Goal: Navigation & Orientation: Understand site structure

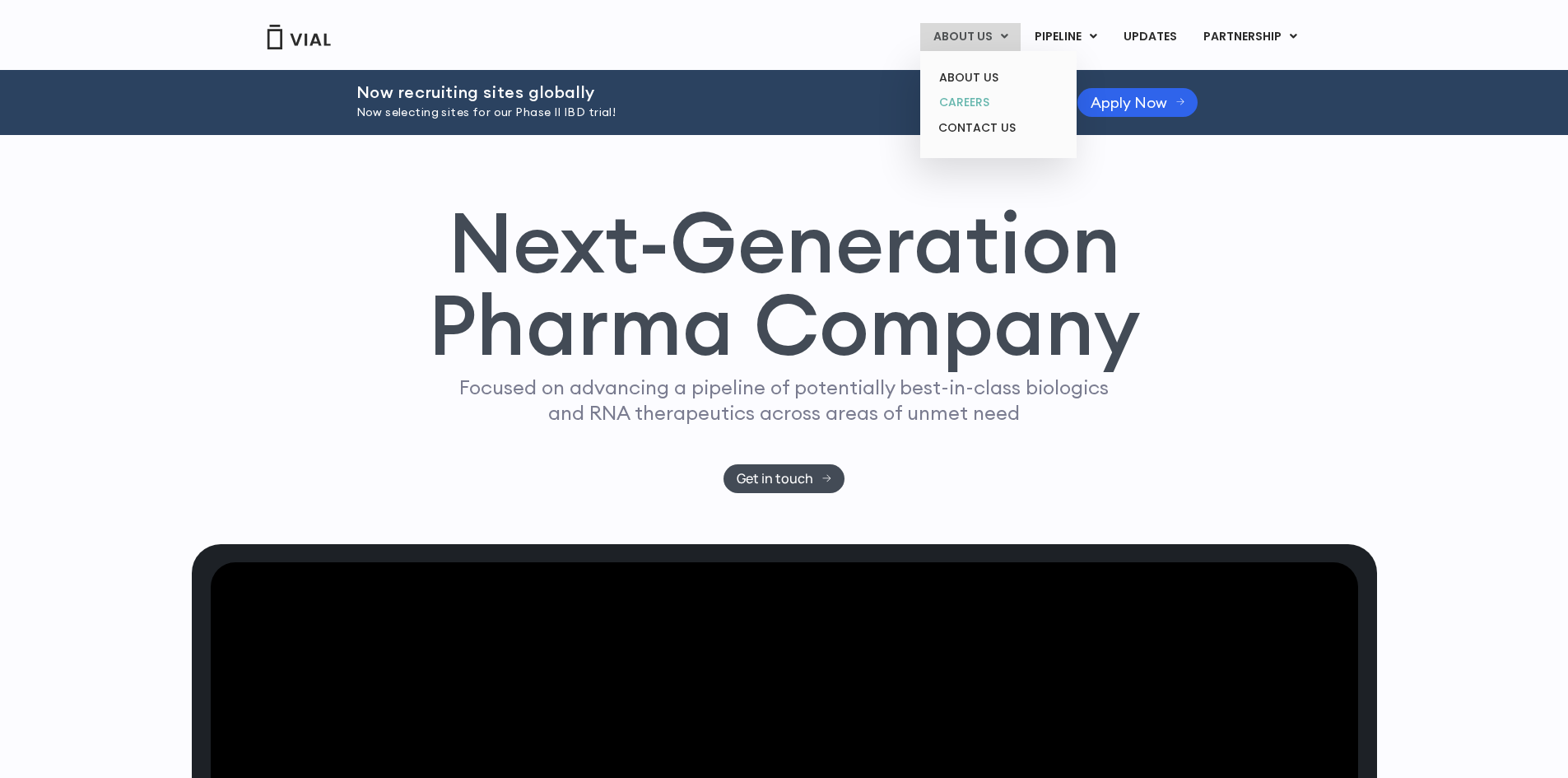
click at [966, 102] on link "CAREERS" at bounding box center [998, 102] width 144 height 25
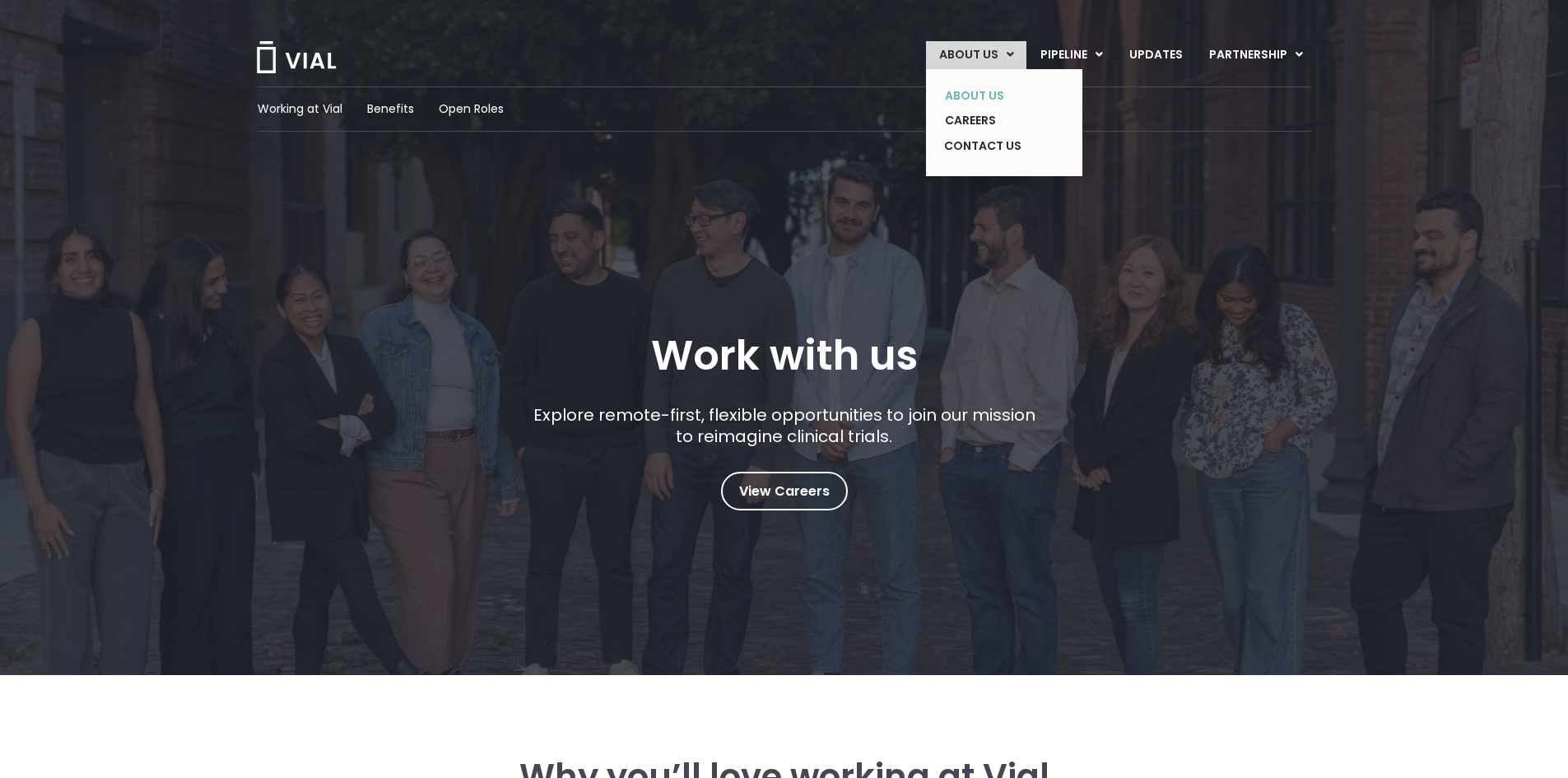
click at [998, 98] on link "ABOUT US" at bounding box center [991, 96] width 120 height 25
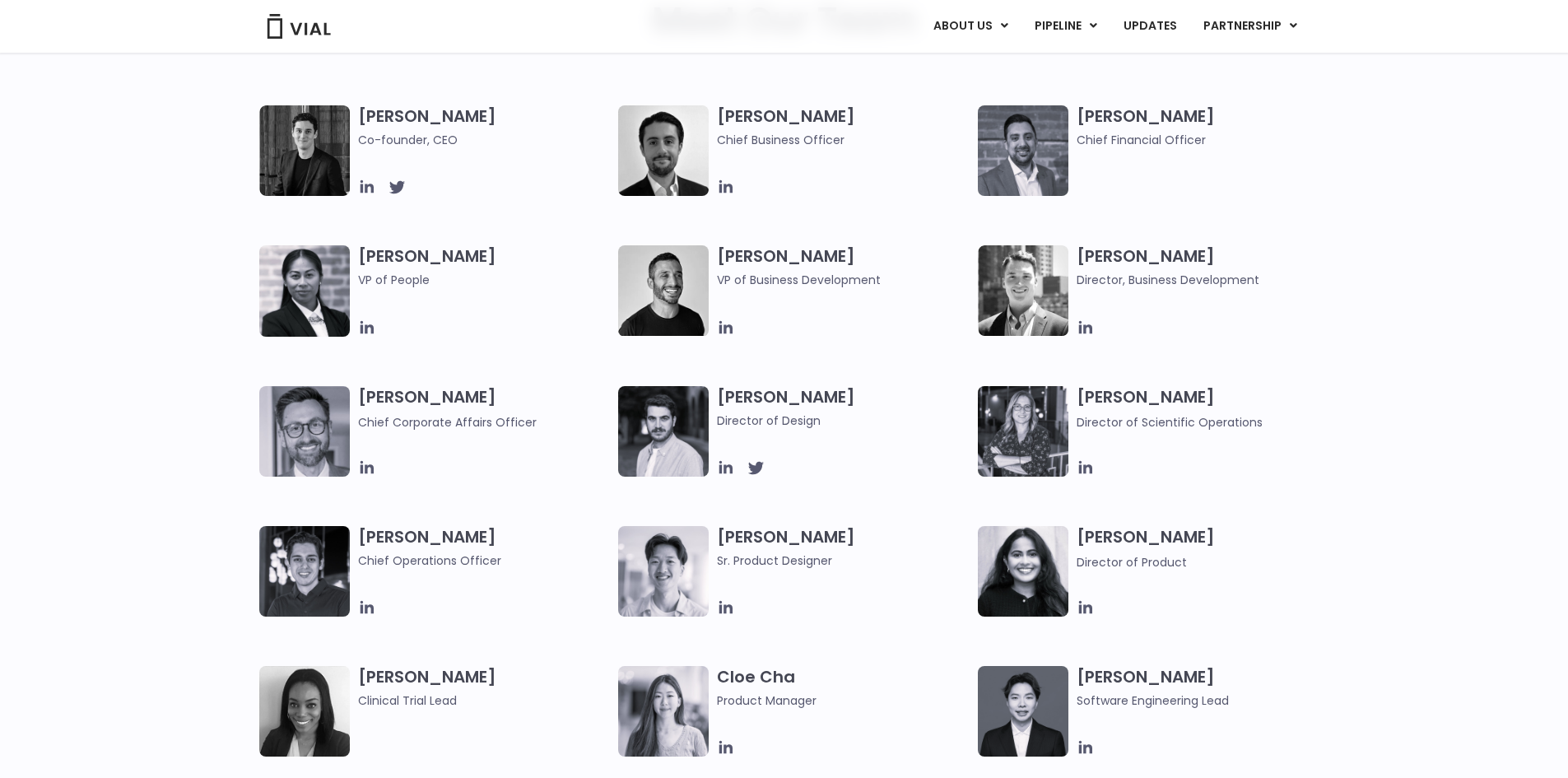
scroll to position [1153, 0]
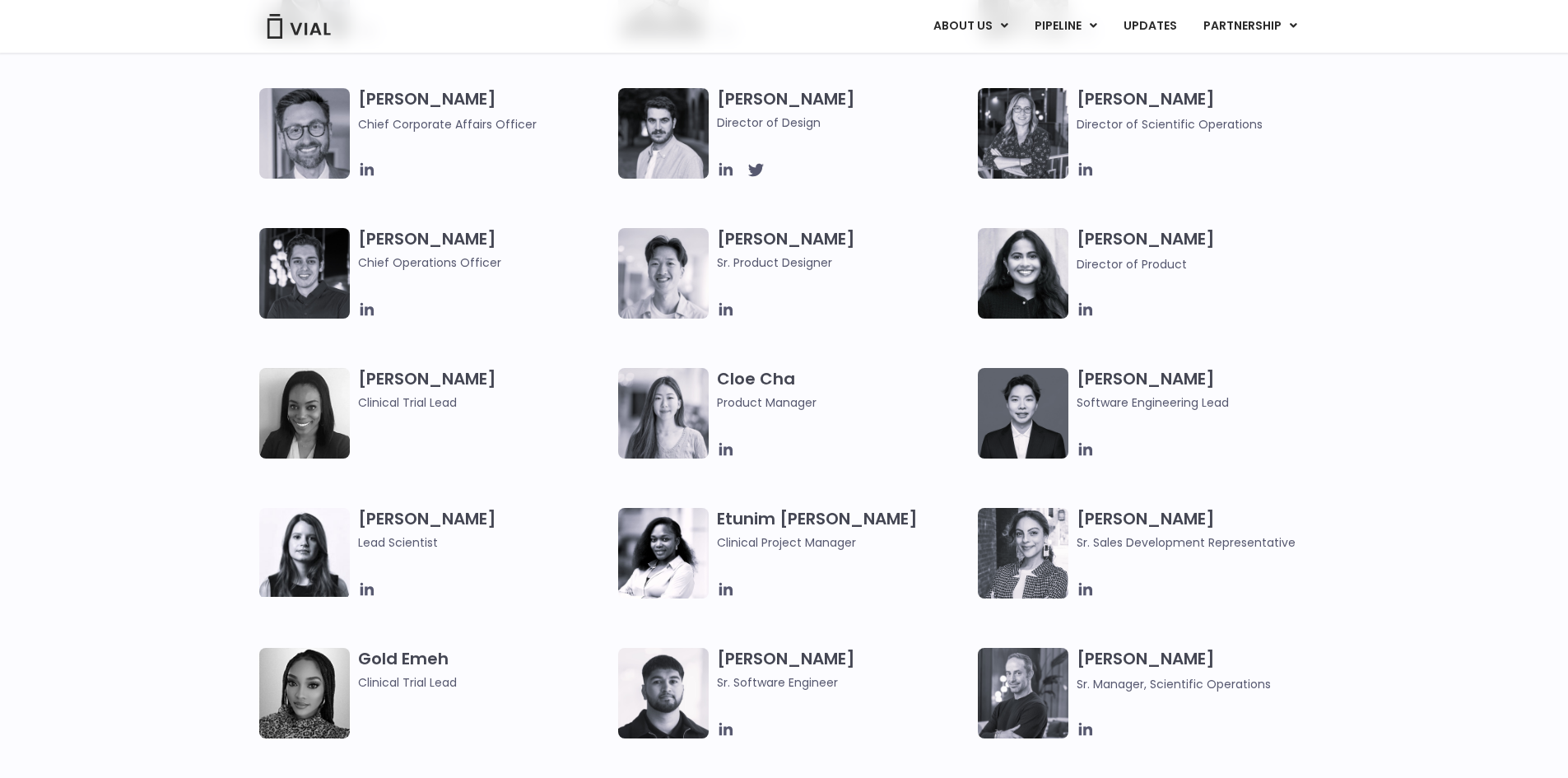
click at [1487, 267] on div "[PERSON_NAME] Co-founder, CEO [PERSON_NAME] Chief Business Officer [PERSON_NAME…" at bounding box center [784, 158] width 1568 height 701
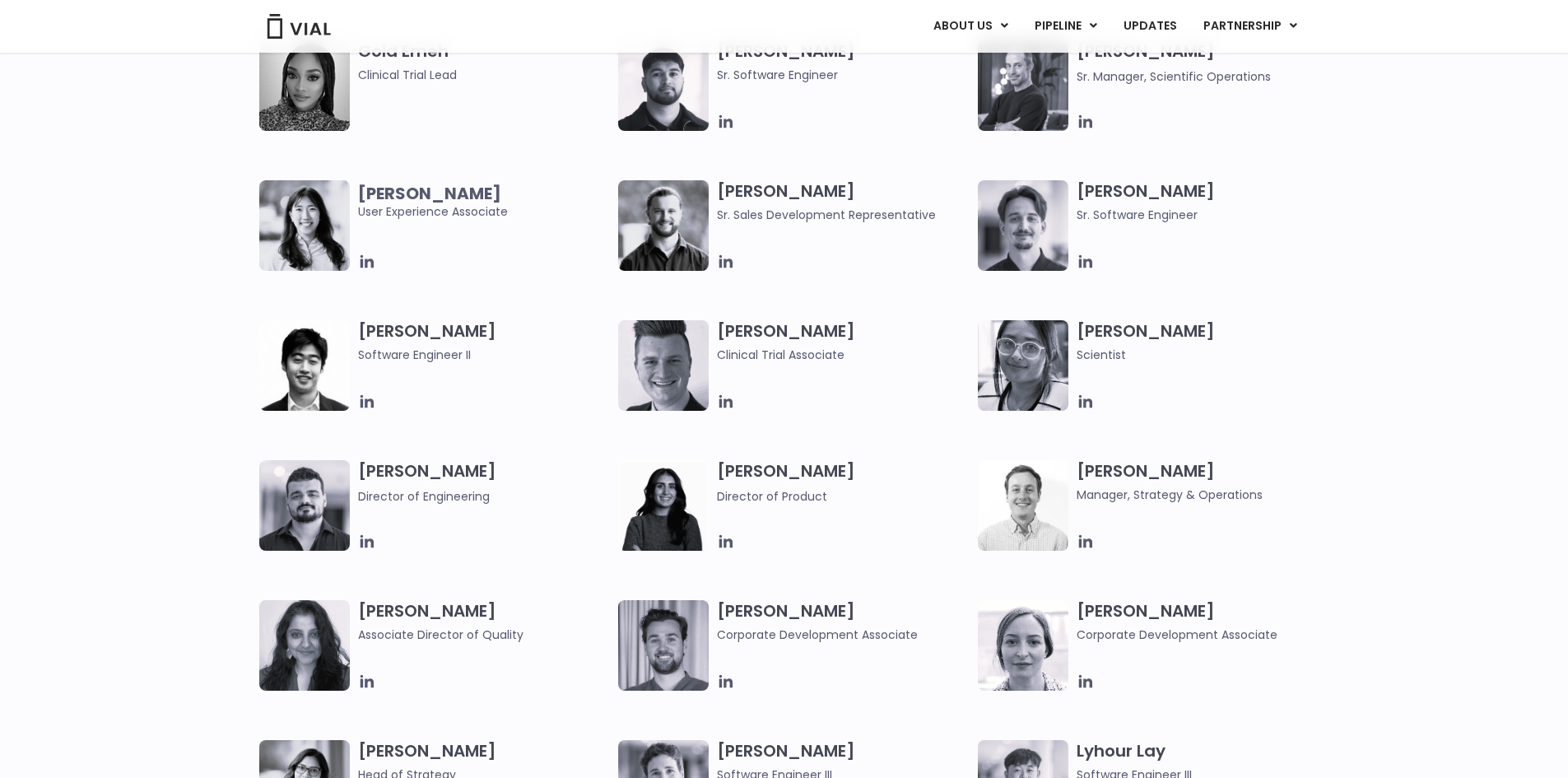
scroll to position [1789, 0]
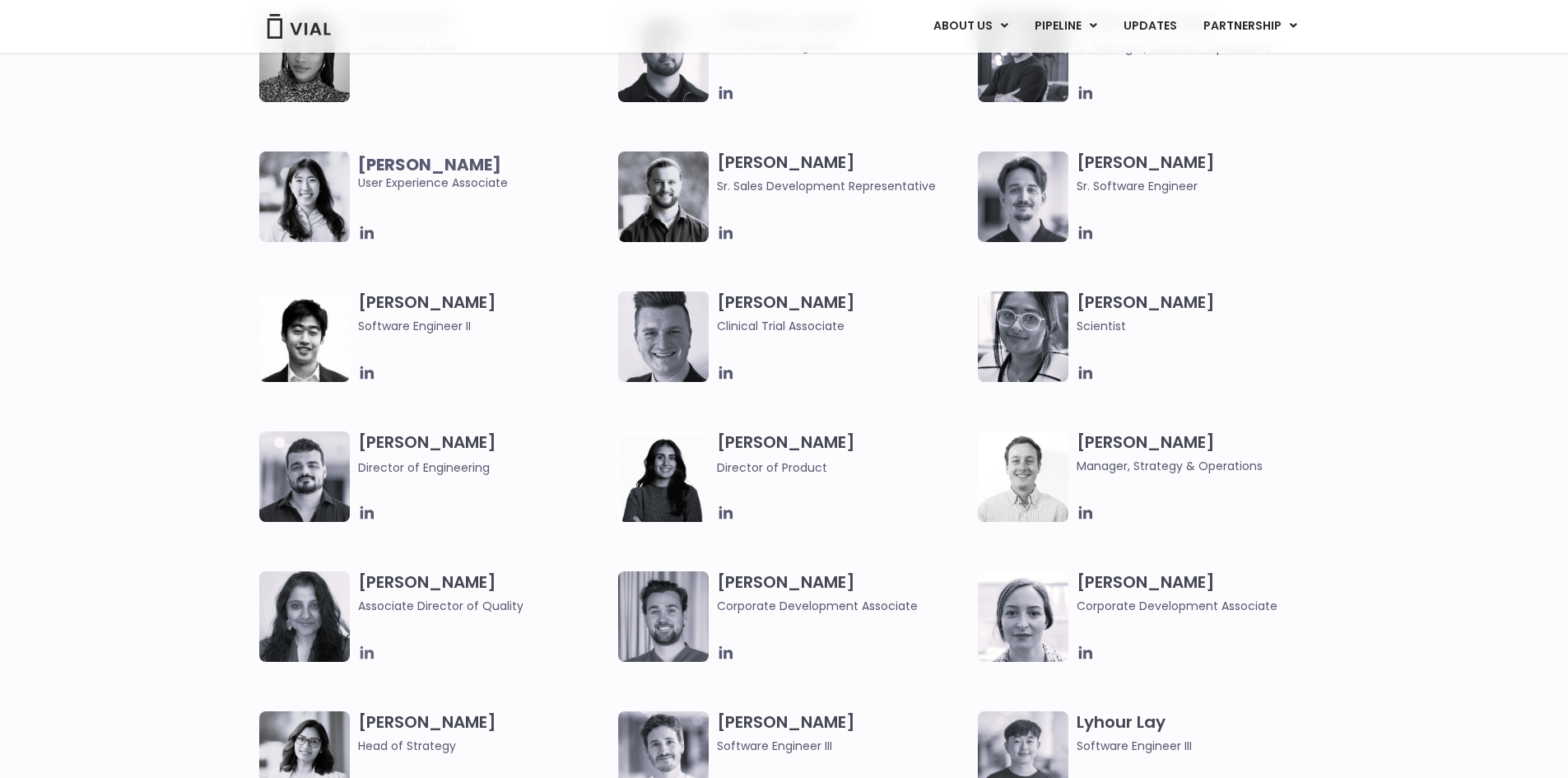
click at [359, 656] on icon at bounding box center [367, 653] width 19 height 19
